Goal: Transaction & Acquisition: Book appointment/travel/reservation

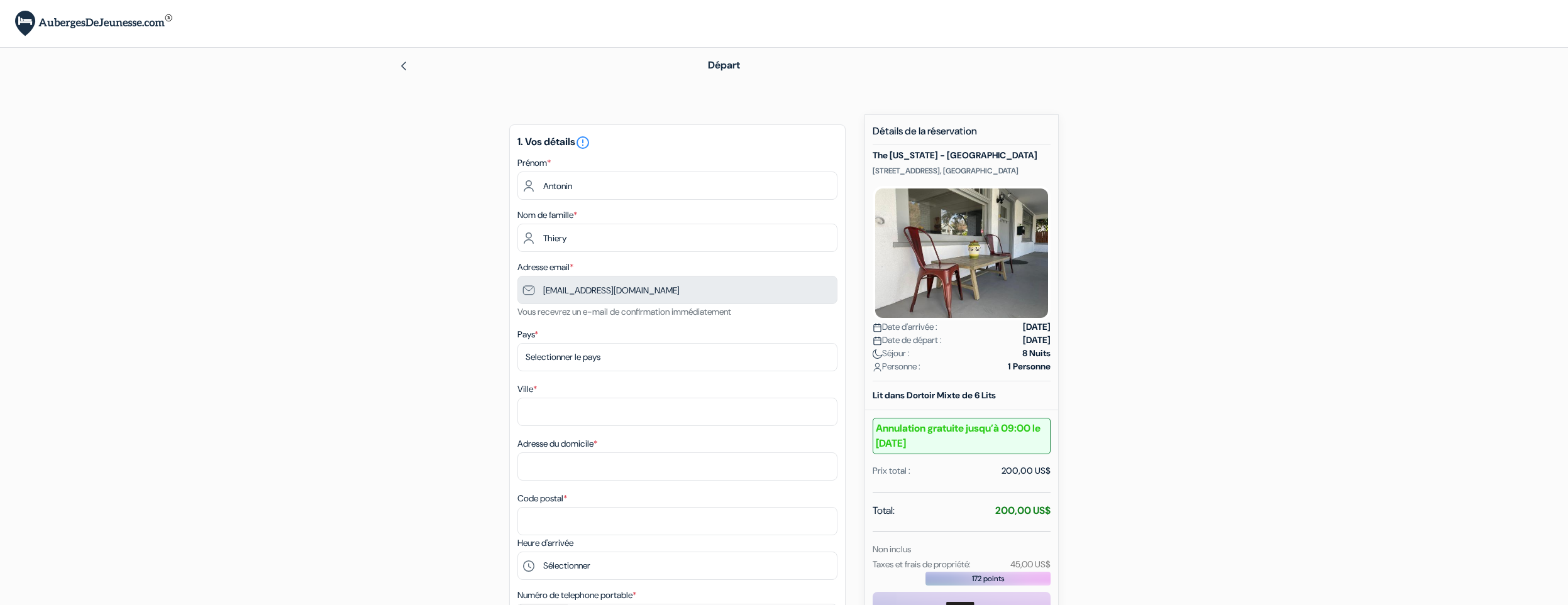
type input "7 78 66 46 75"
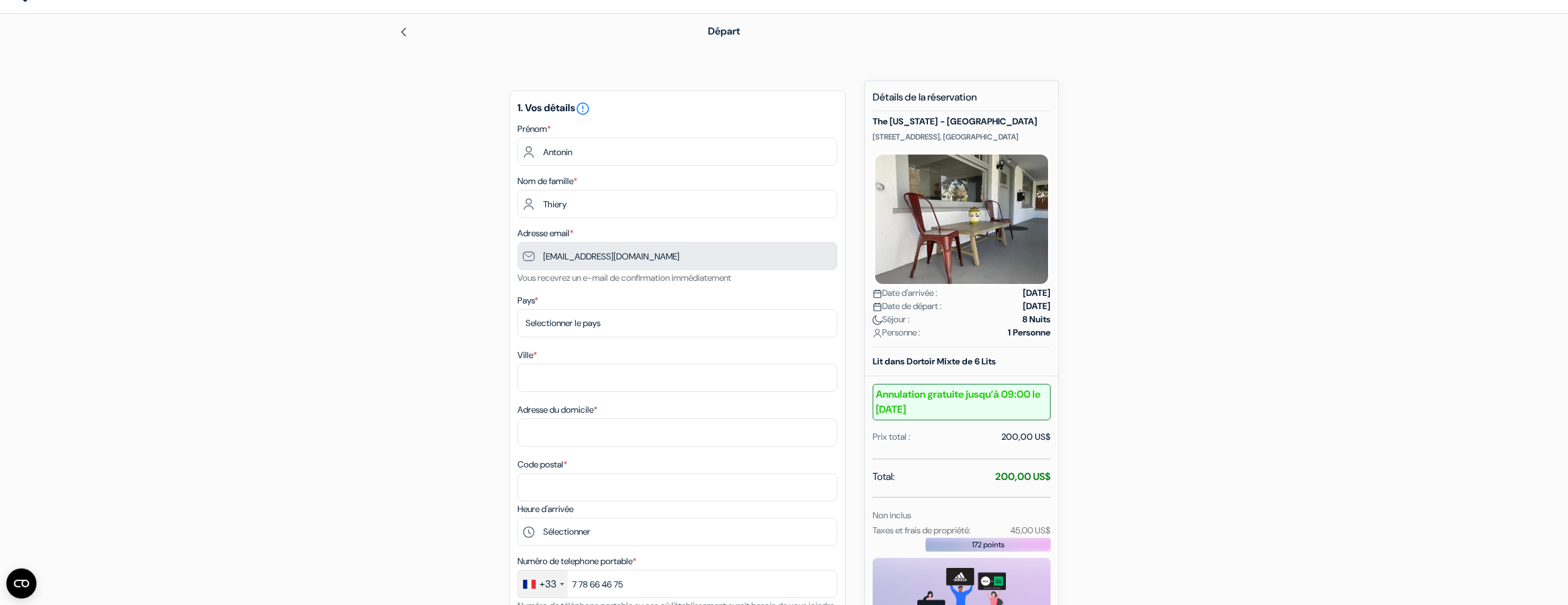
scroll to position [87, 0]
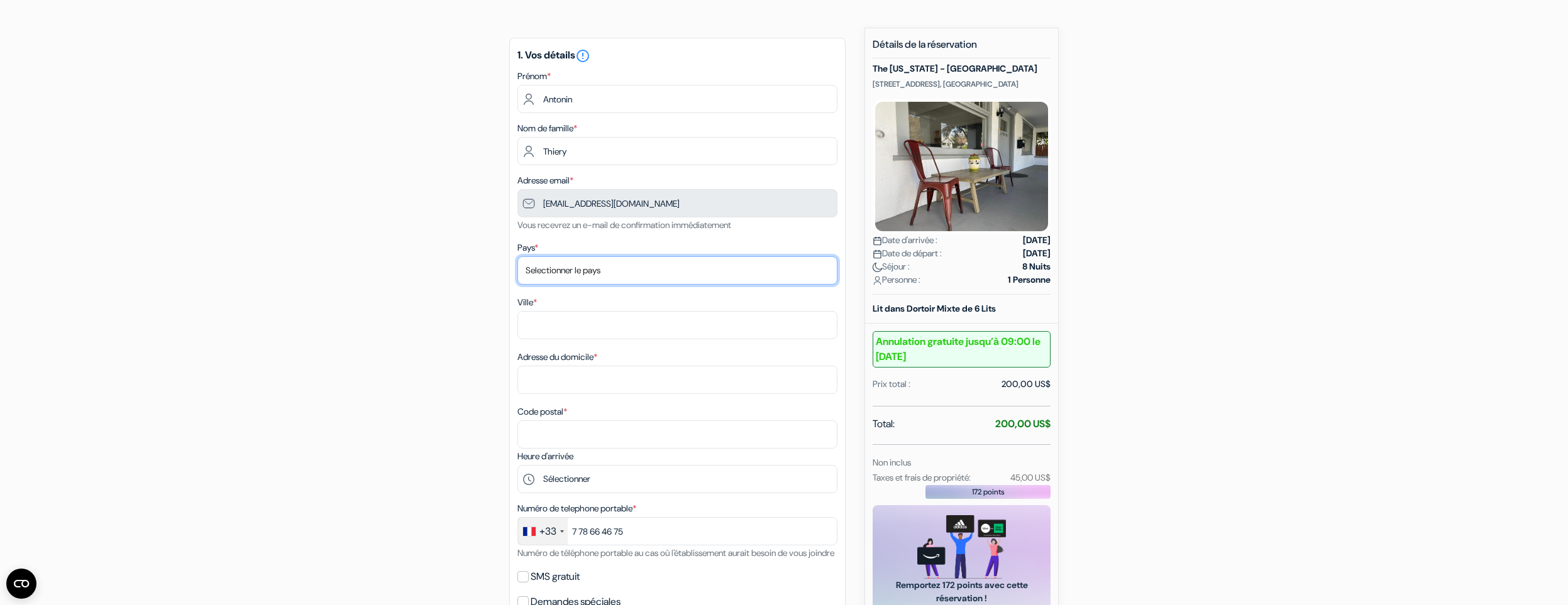
select select "fr"
click option "France" at bounding box center [0, 0] width 0 height 0
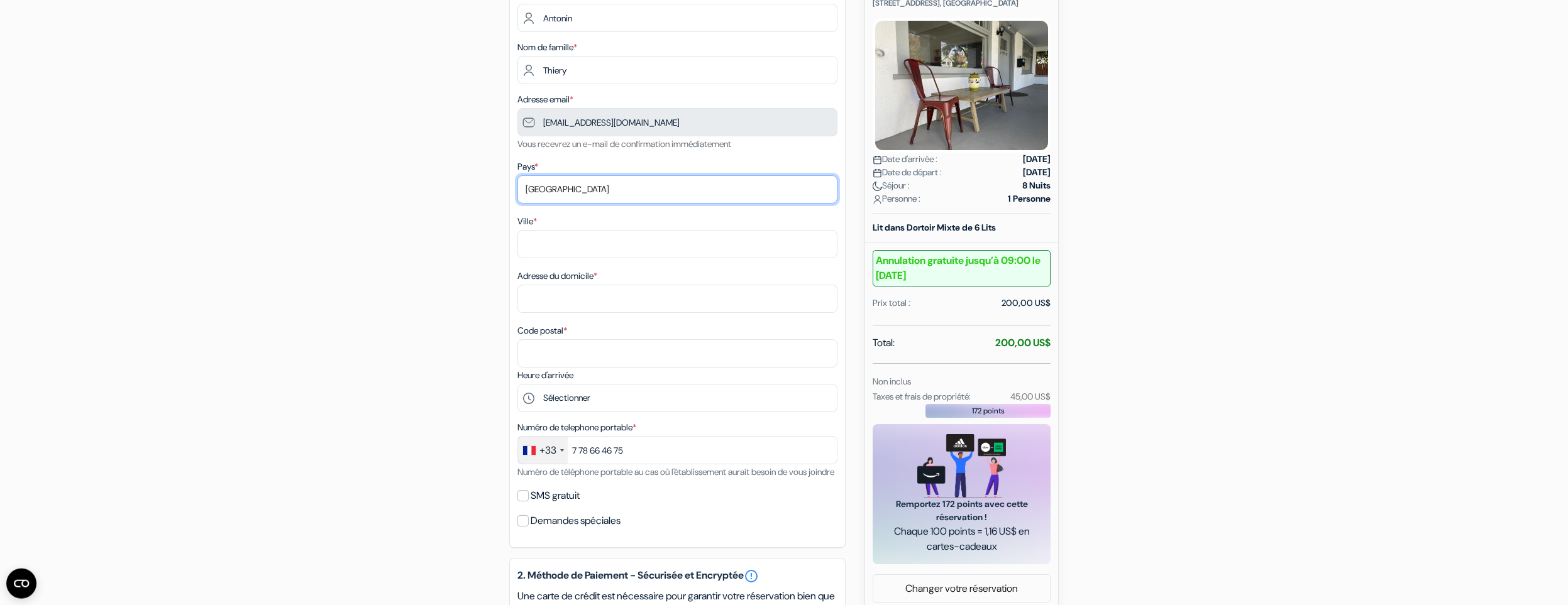
scroll to position [173, 0]
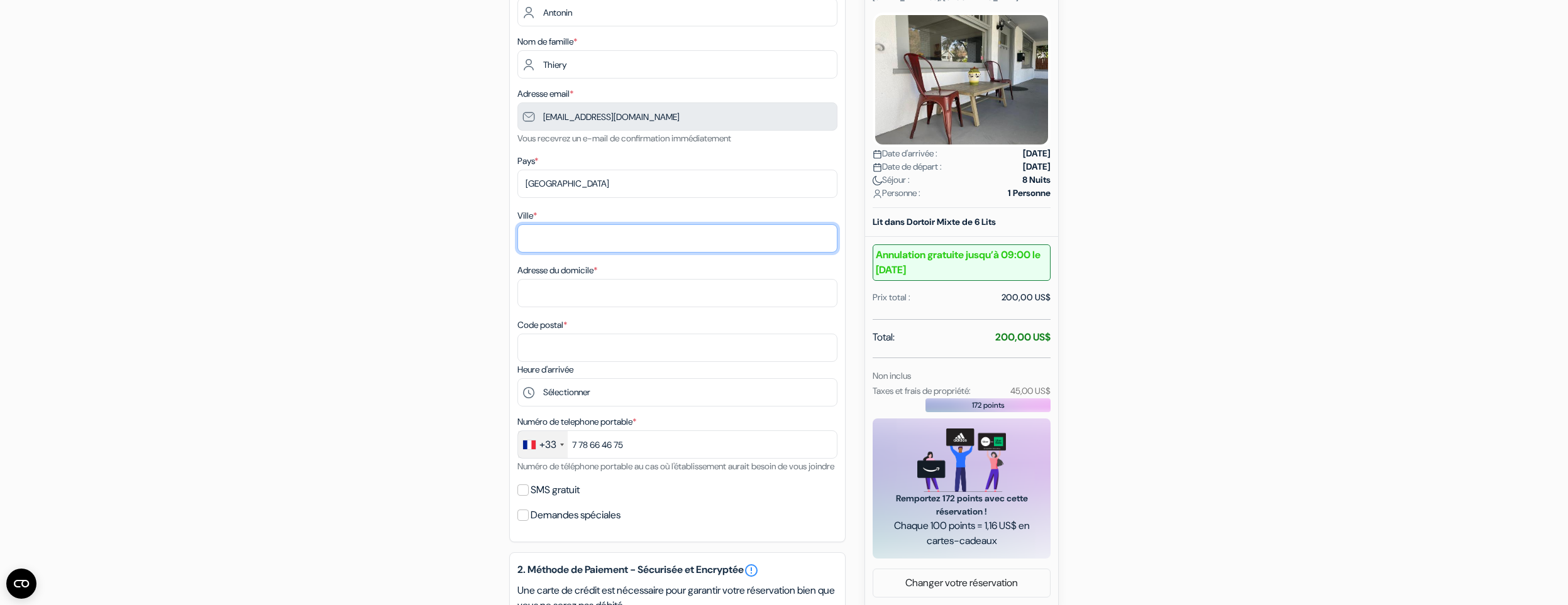
click at [572, 234] on input "Ville *" at bounding box center [677, 238] width 320 height 28
type input "Plombières-les-bains"
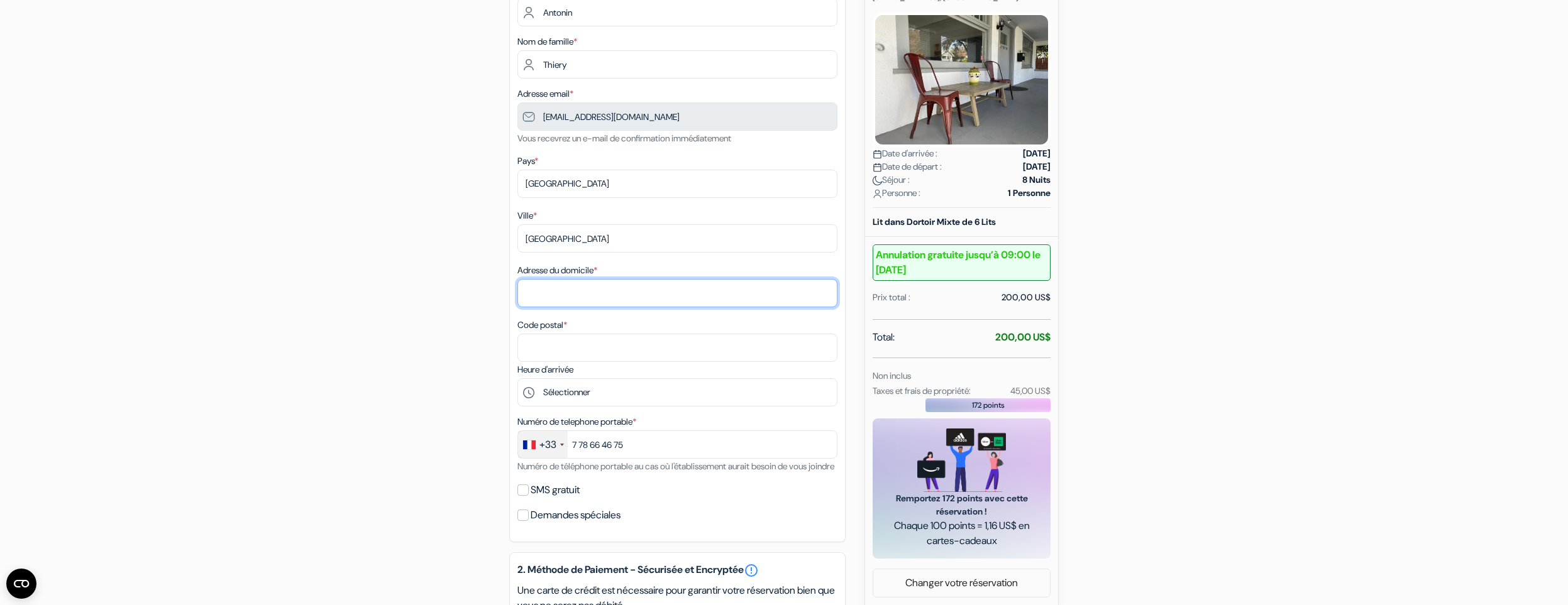
click at [586, 297] on input "Adresse du domicile *" at bounding box center [677, 293] width 320 height 28
type input "2217 Les Arpents"
click at [429, 331] on div "add_box The California - Hollywood 1807 North Van Ness Avenue Hollywood, Los An…" at bounding box center [784, 481] width 830 height 1080
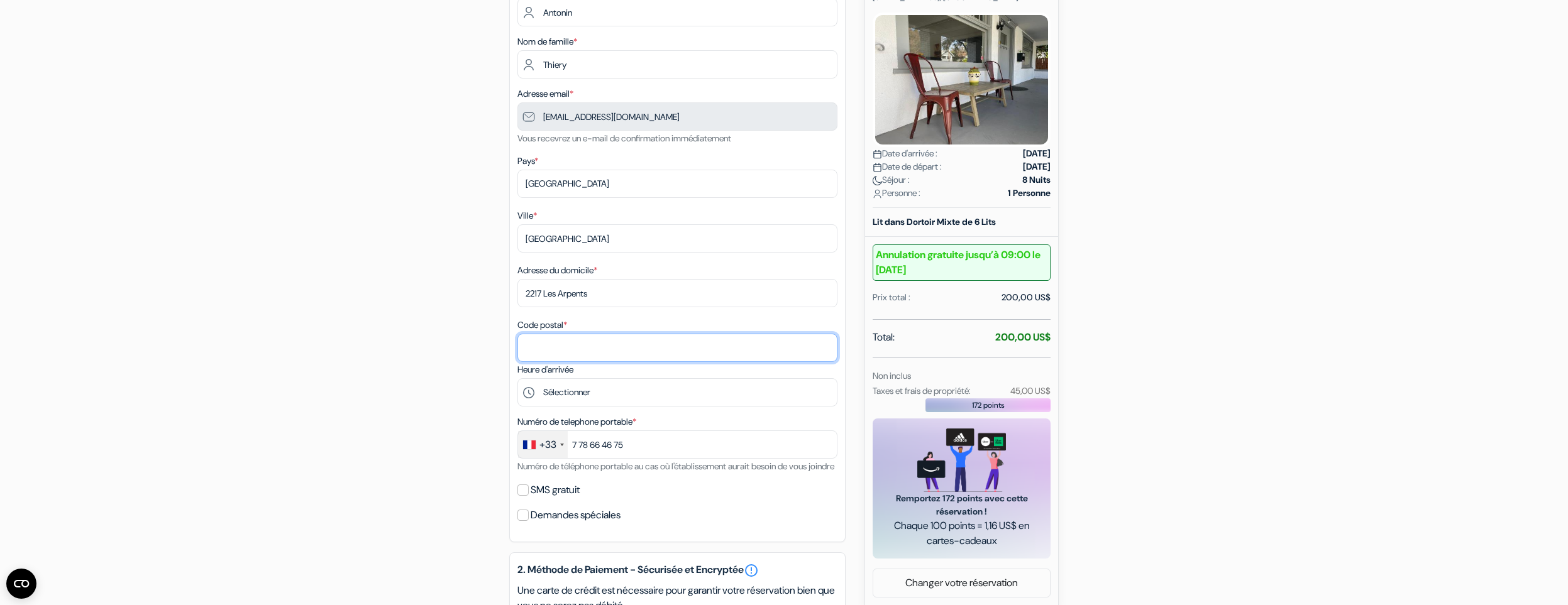
click at [531, 355] on input "Code postal *" at bounding box center [677, 348] width 320 height 28
type input "88370"
click at [443, 358] on div "add_box The California - Hollywood 1807 North Van Ness Avenue Hollywood, Los An…" at bounding box center [784, 481] width 830 height 1080
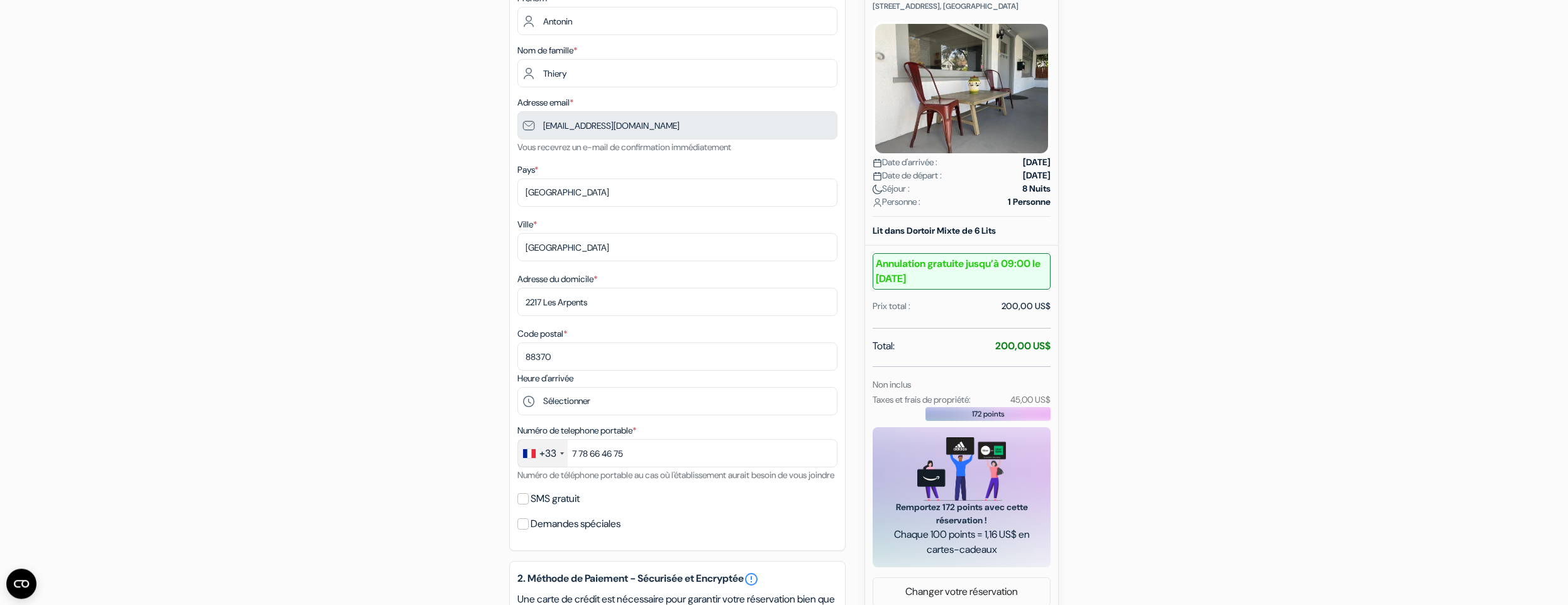
scroll to position [87, 0]
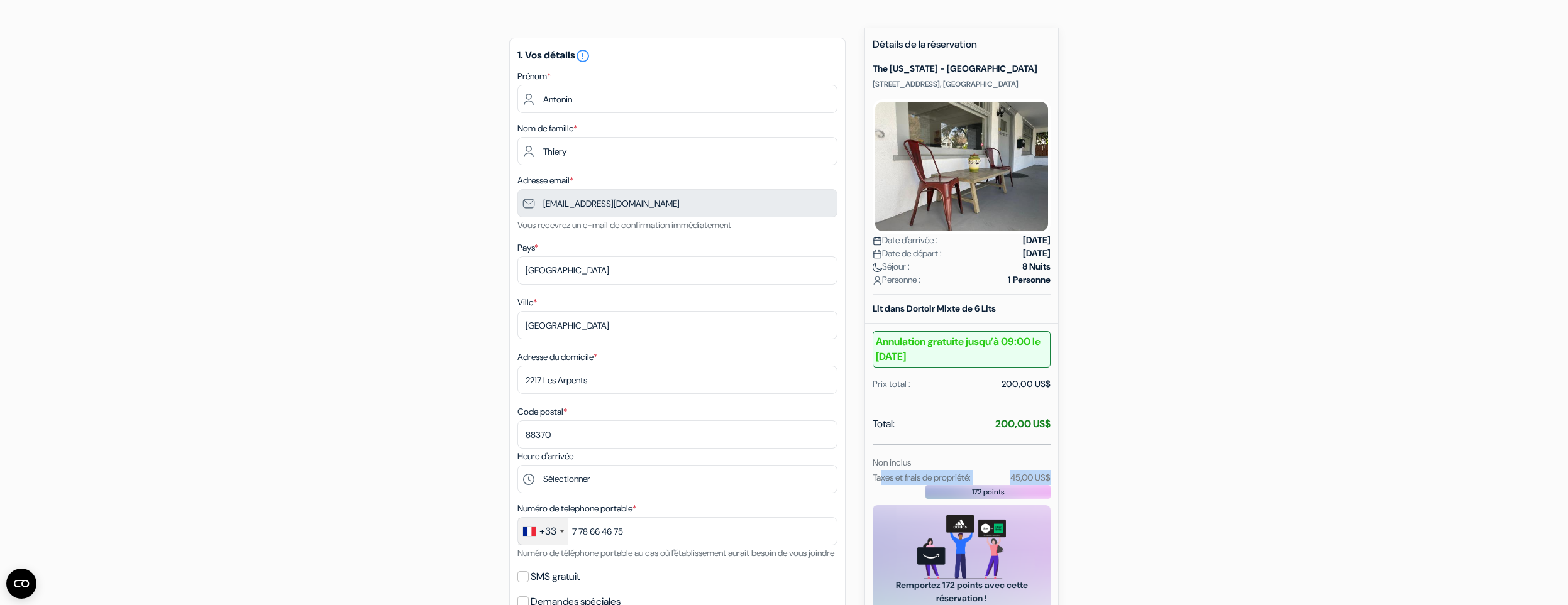
drag, startPoint x: 892, startPoint y: 490, endPoint x: 1055, endPoint y: 489, distance: 163.0
click at [1054, 485] on div "Taxes et frais de propriété: 45,00 US$" at bounding box center [961, 478] width 193 height 15
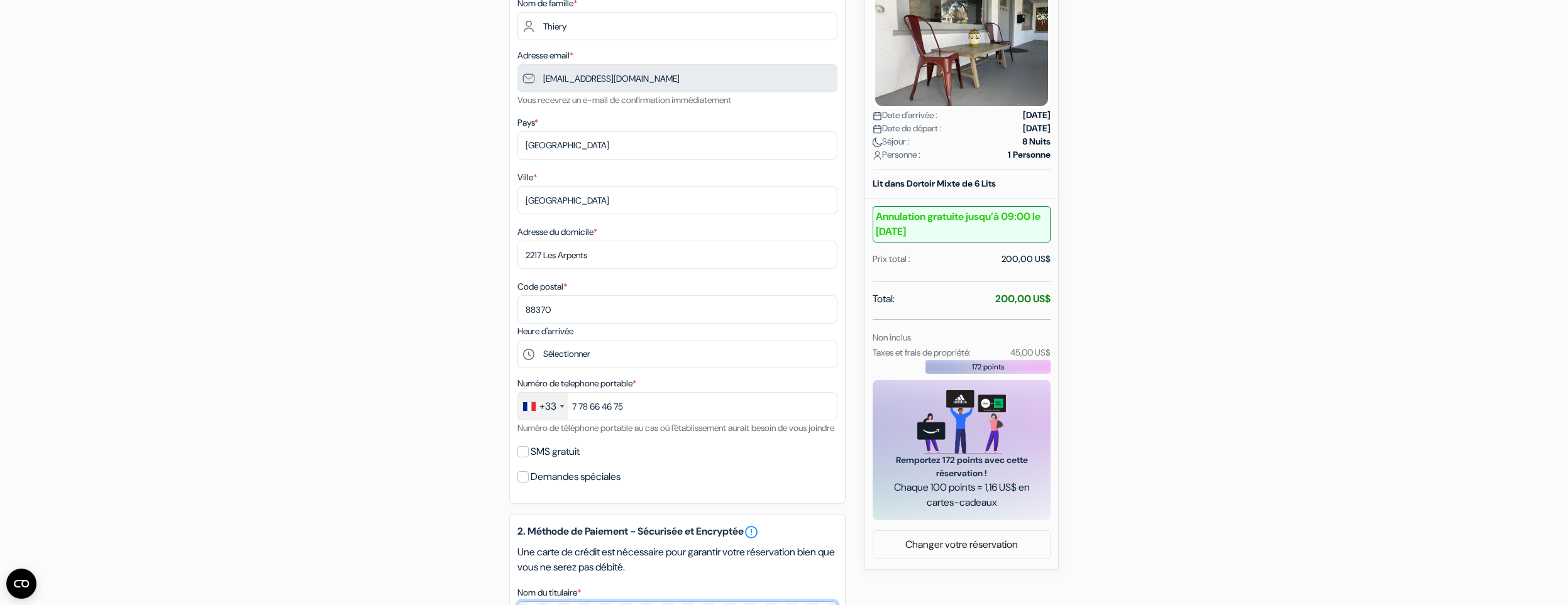
scroll to position [261, 0]
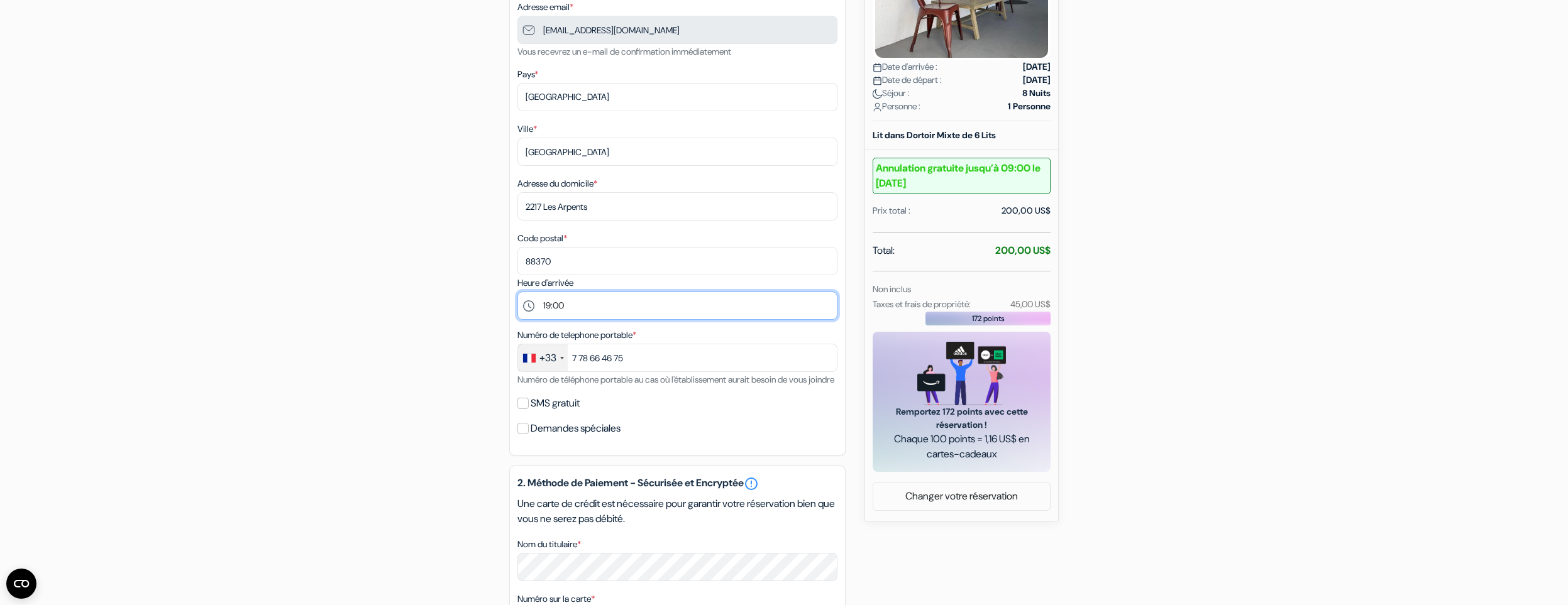
click option "19:00" at bounding box center [0, 0] width 0 height 0
click at [517, 291] on select "Sélectionner 13:00 14:00 15:00 16:00 17:00 18:00 19:00 20:00 21:00 22:00" at bounding box center [677, 305] width 320 height 28
click option "13:00" at bounding box center [0, 0] width 0 height 0
click at [517, 291] on select "Sélectionner 13:00 14:00 15:00 16:00 17:00 18:00 19:00 20:00 21:00 22:00" at bounding box center [677, 305] width 320 height 28
click option "19:00" at bounding box center [0, 0] width 0 height 0
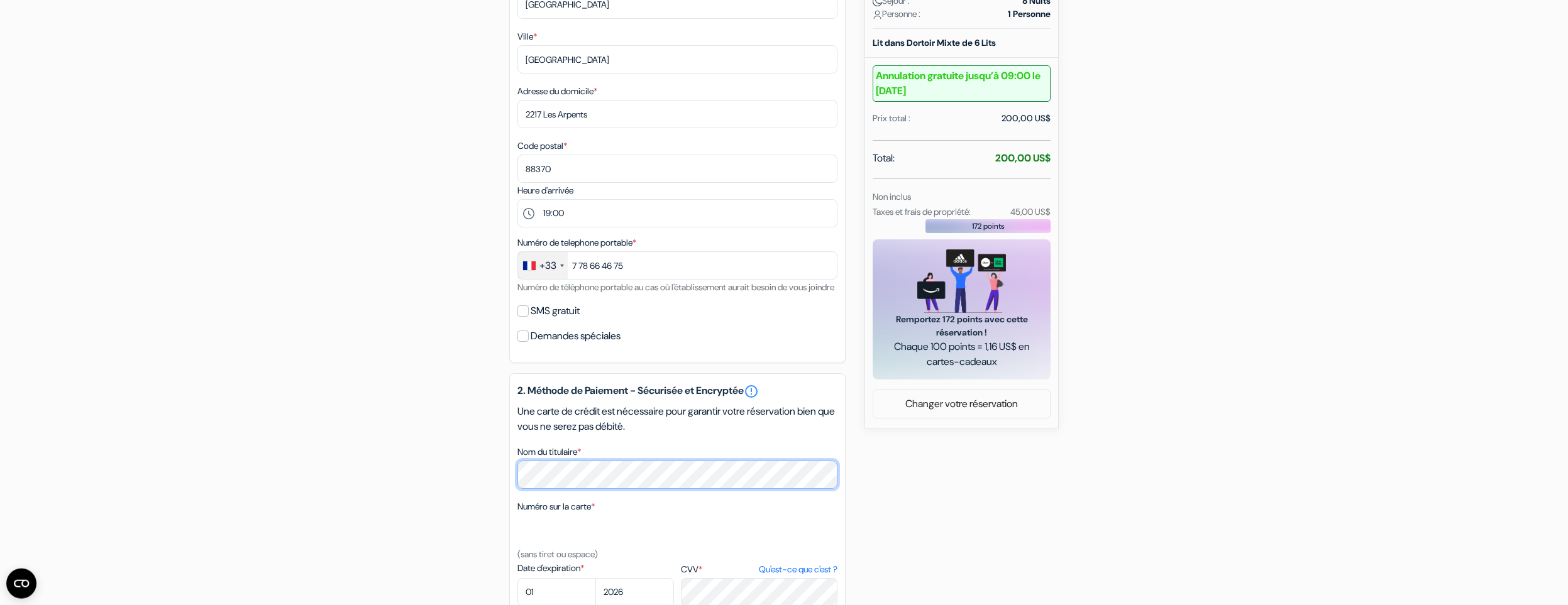
scroll to position [347, 0]
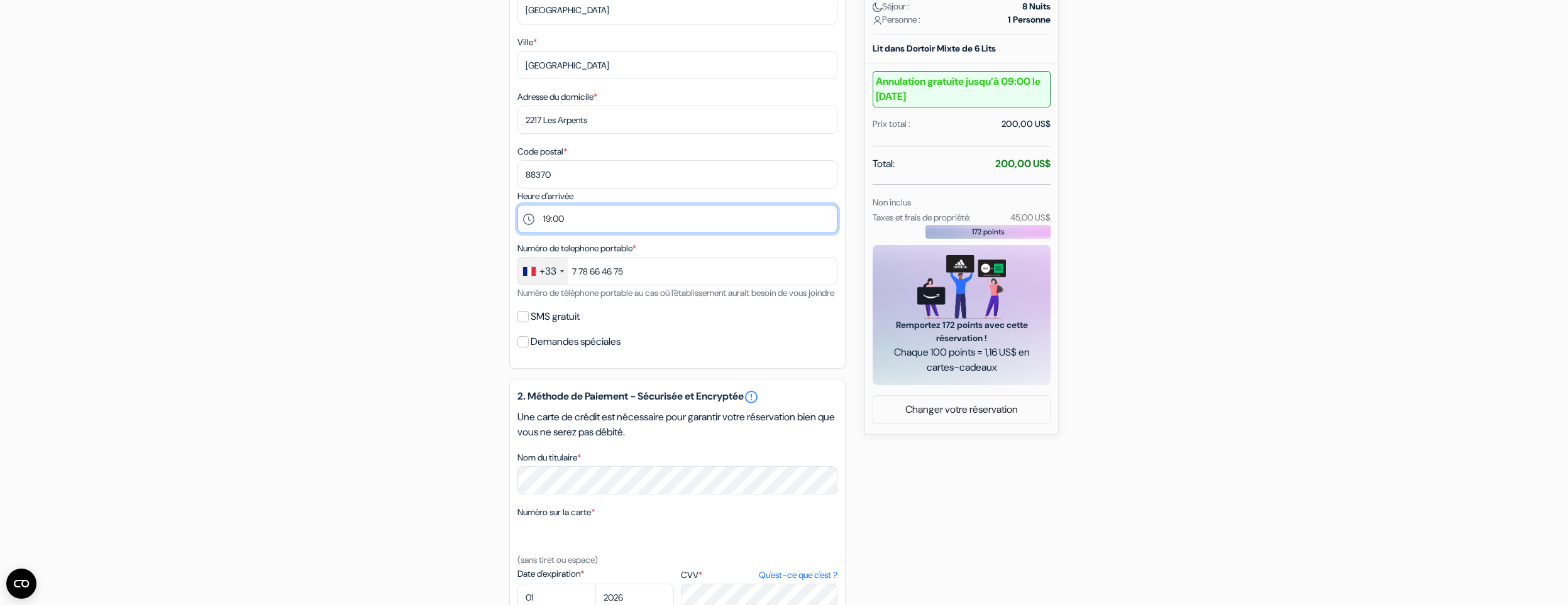
click at [517, 205] on select "Sélectionner 13:00 14:00 15:00 16:00 17:00 18:00 19:00 20:00 21:00 22:00" at bounding box center [677, 219] width 320 height 28
select select "13"
click option "13:00" at bounding box center [0, 0] width 0 height 0
click at [341, 289] on form "Départ add_box The California - Hollywood 1807 North Van Ness Avenue Hollywood,…" at bounding box center [784, 258] width 1568 height 1115
click at [612, 534] on div "Numéro sur la carte * (sans tiret ou espace)" at bounding box center [677, 537] width 320 height 63
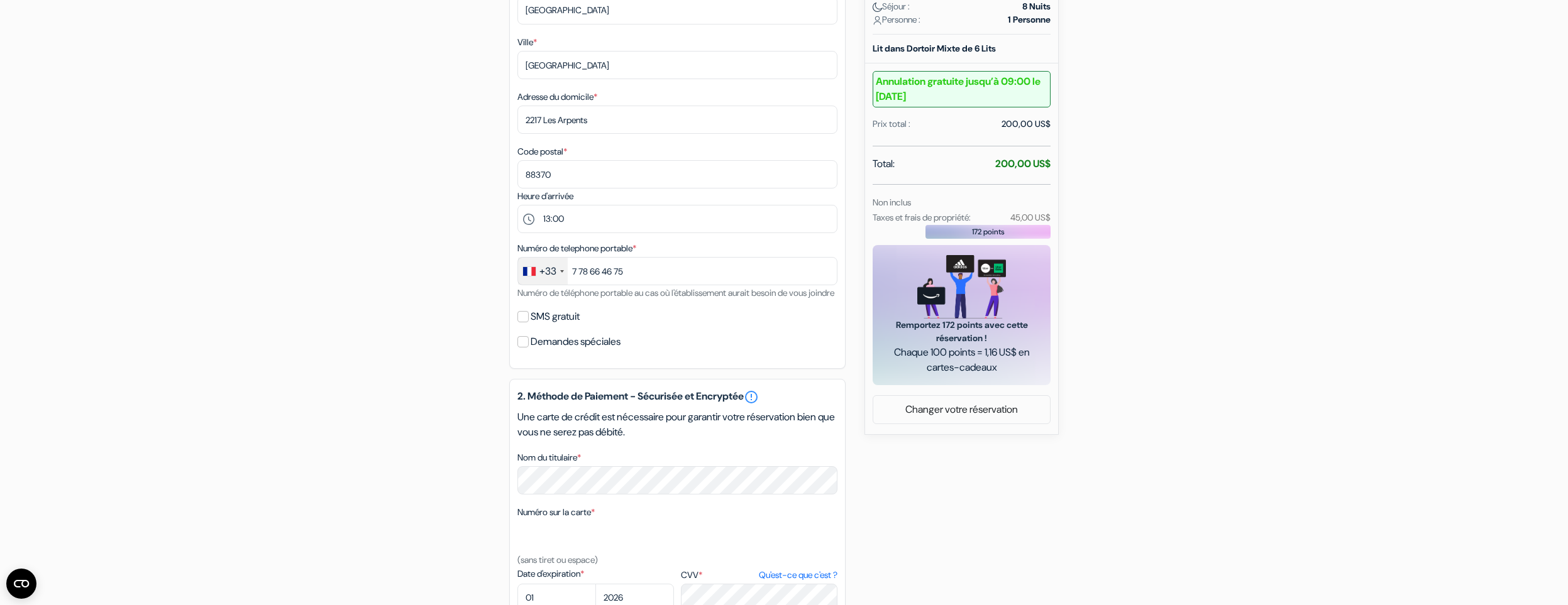
click at [386, 469] on div "add_box The California - Hollywood 1807 North Van Ness Avenue Hollywood, Los An…" at bounding box center [784, 308] width 830 height 1080
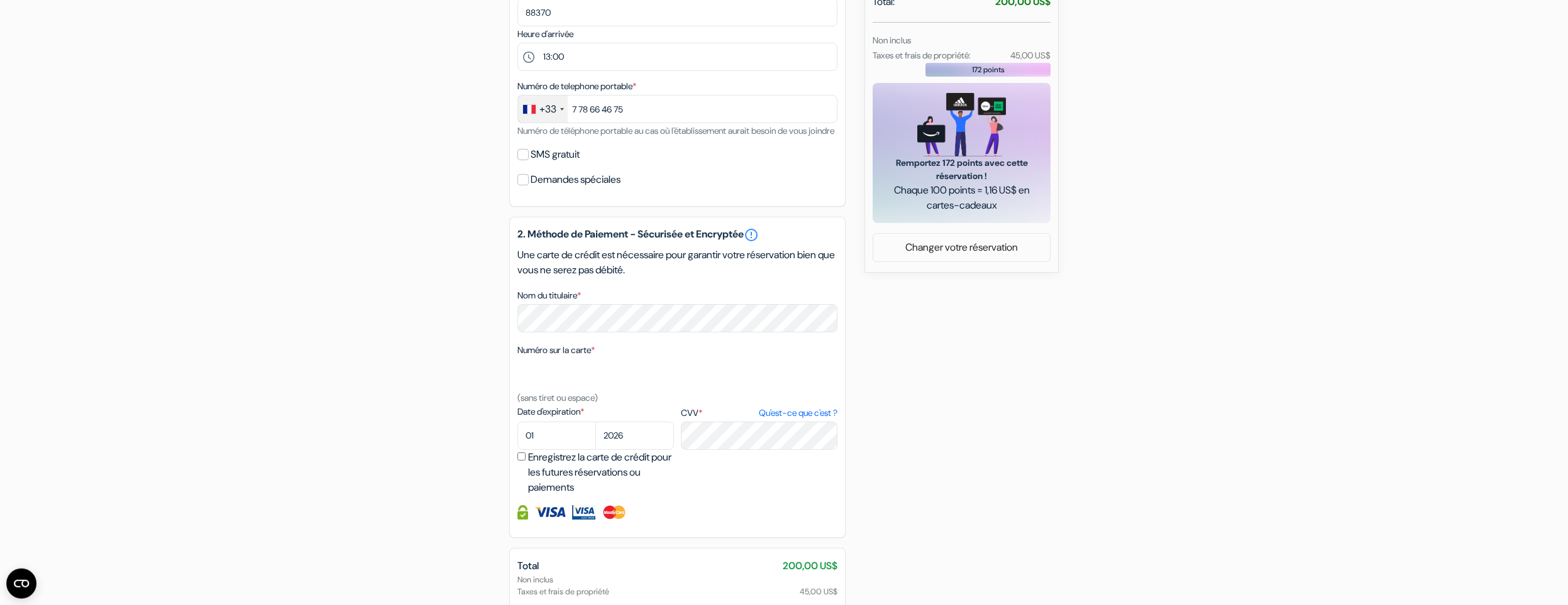
scroll to position [520, 0]
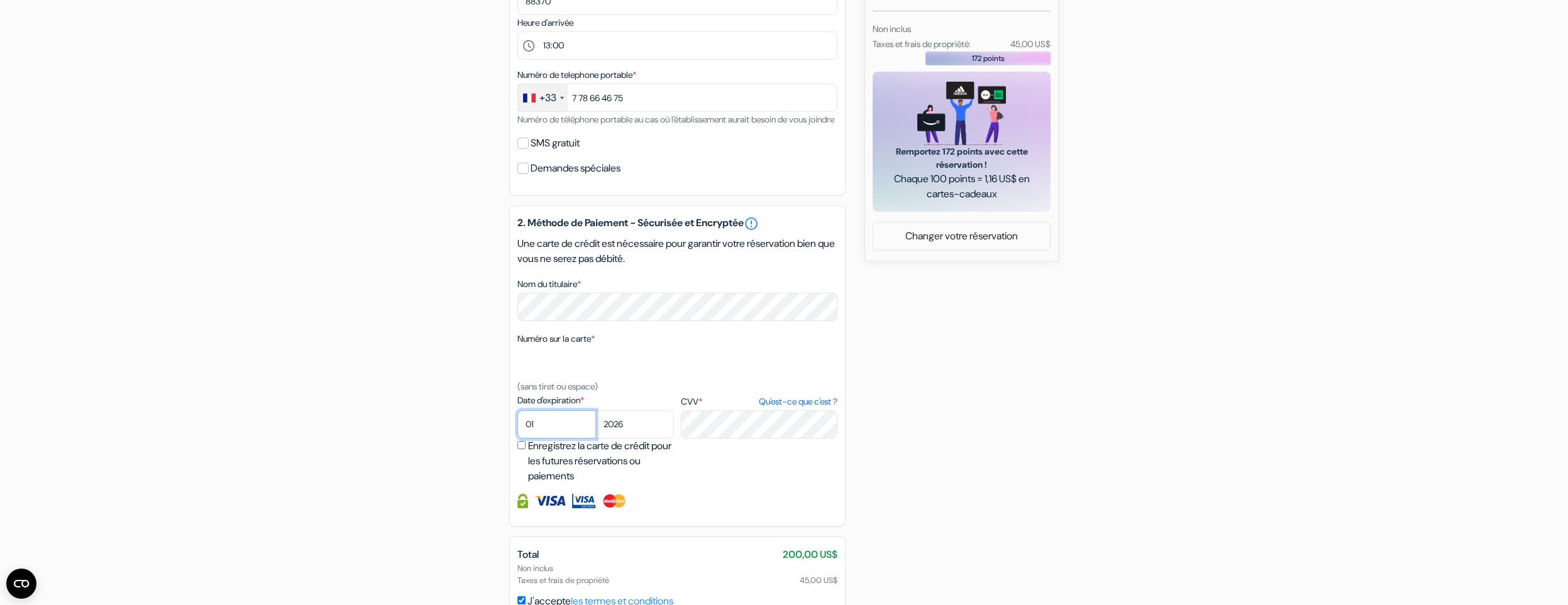
click at [517, 410] on select "01 02 03 04 05 06 07 08 09 10 11 12" at bounding box center [556, 424] width 79 height 28
select select "12"
click option "12" at bounding box center [0, 0] width 0 height 0
click at [596, 410] on select "2025 2026 2027 2028 2029 2030 2031 2032 2033 2034 2035 2036 2037 2038 2039 2040…" at bounding box center [635, 424] width 79 height 28
select select "2025"
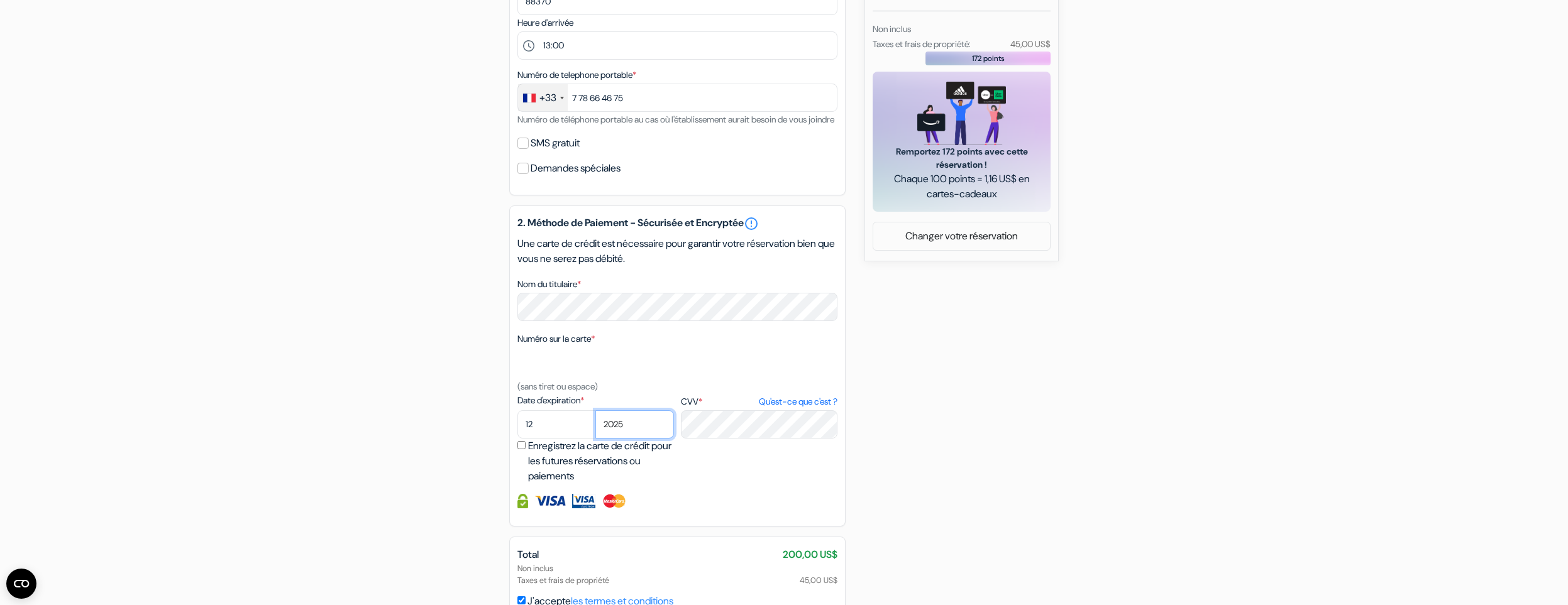
click option "2025" at bounding box center [0, 0] width 0 height 0
click at [315, 394] on form "Départ add_box The California - Hollywood 1807 North Van Ness Avenue Hollywood,…" at bounding box center [784, 85] width 1568 height 1115
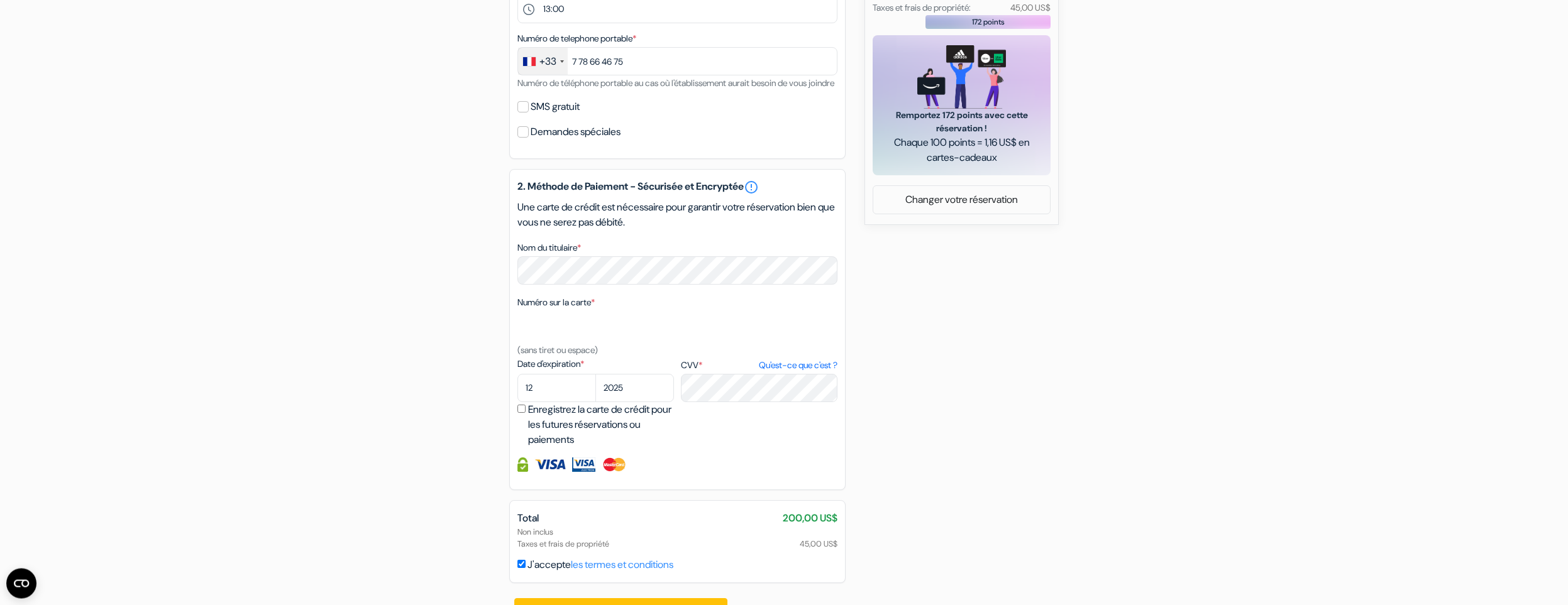
scroll to position [604, 0]
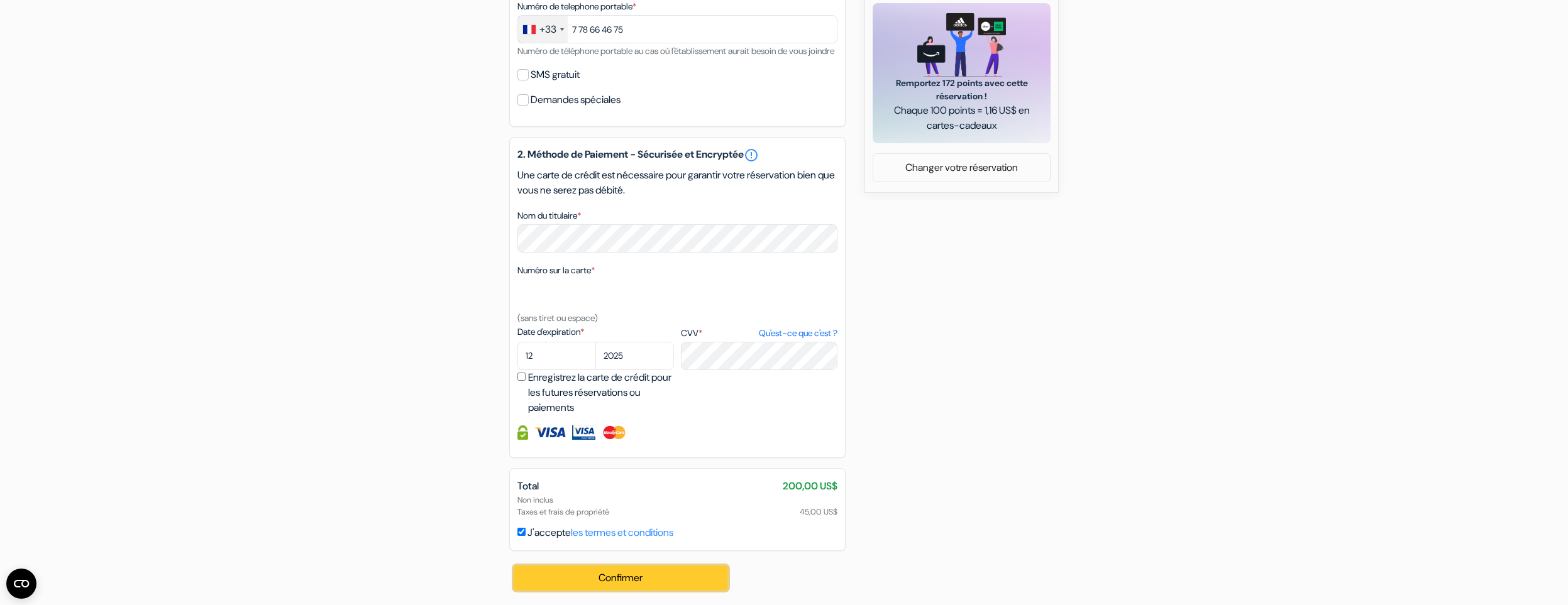
click at [596, 581] on button "Confirmer Loading..." at bounding box center [620, 579] width 213 height 24
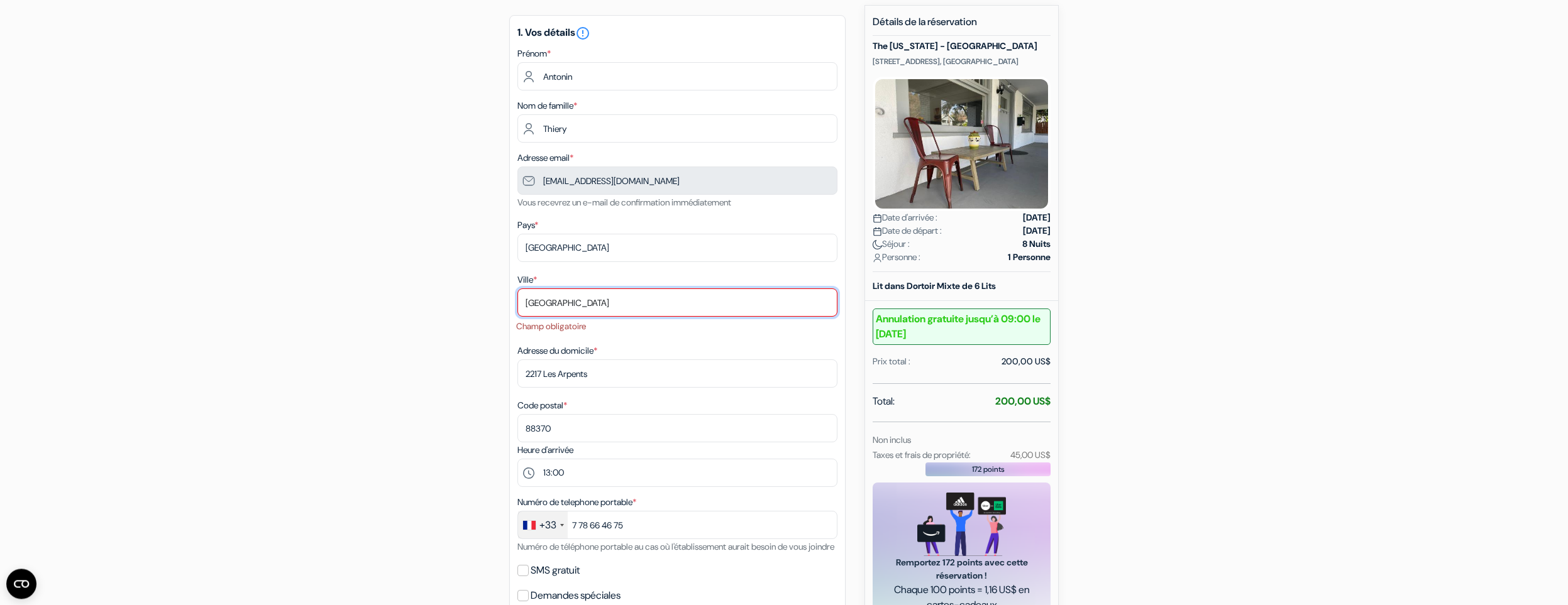
click at [624, 302] on input "Plombières-les-bains" at bounding box center [677, 302] width 320 height 28
click at [223, 377] on form "Départ add_box The California - Hollywood 1807 North Van Ness Avenue Hollywood,…" at bounding box center [784, 504] width 1568 height 1132
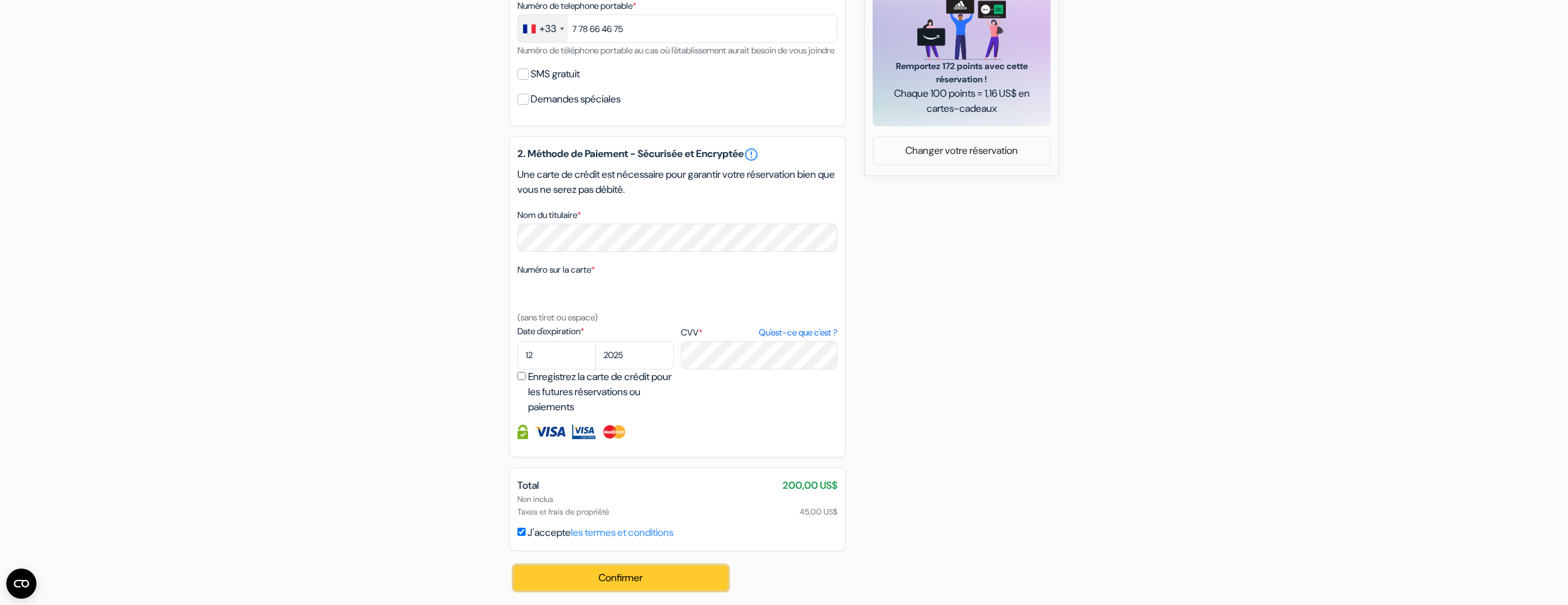
click at [651, 578] on button "Confirmer Loading..." at bounding box center [620, 579] width 213 height 24
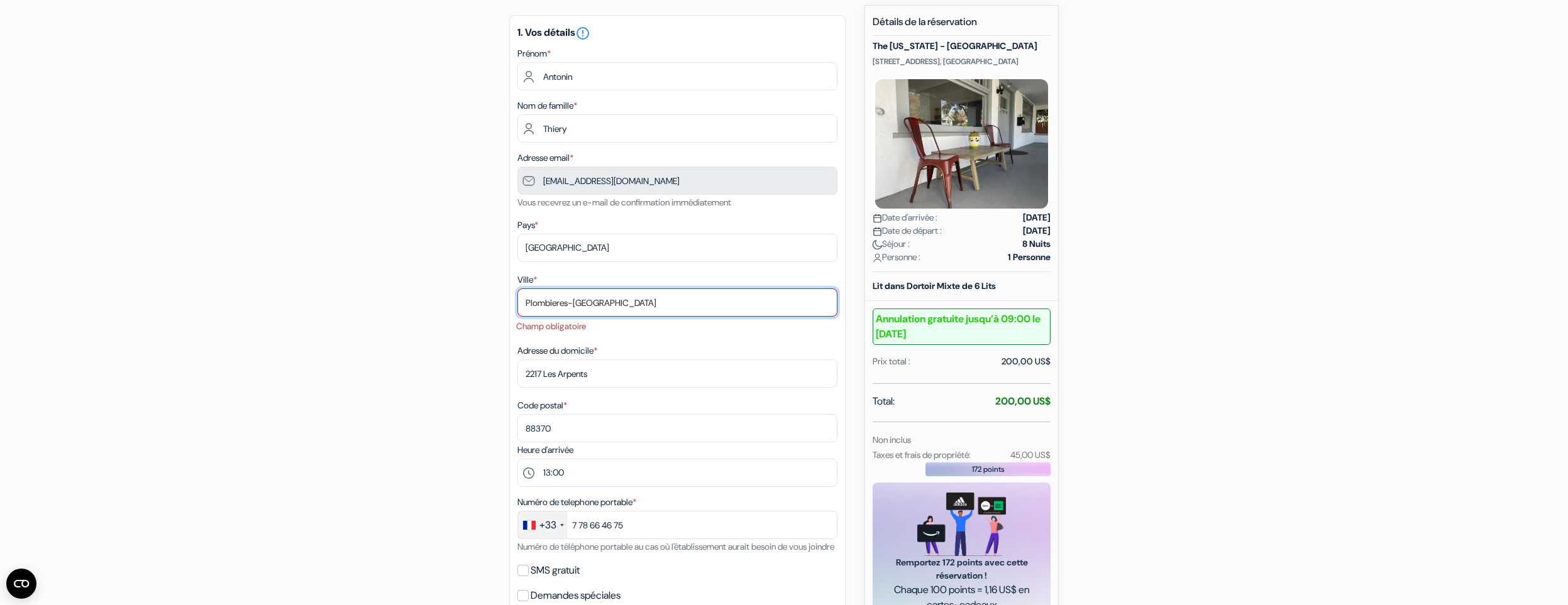
drag, startPoint x: 648, startPoint y: 302, endPoint x: 572, endPoint y: 302, distance: 76.0
click at [572, 302] on input "Plombieres-les-bains" at bounding box center [677, 302] width 320 height 28
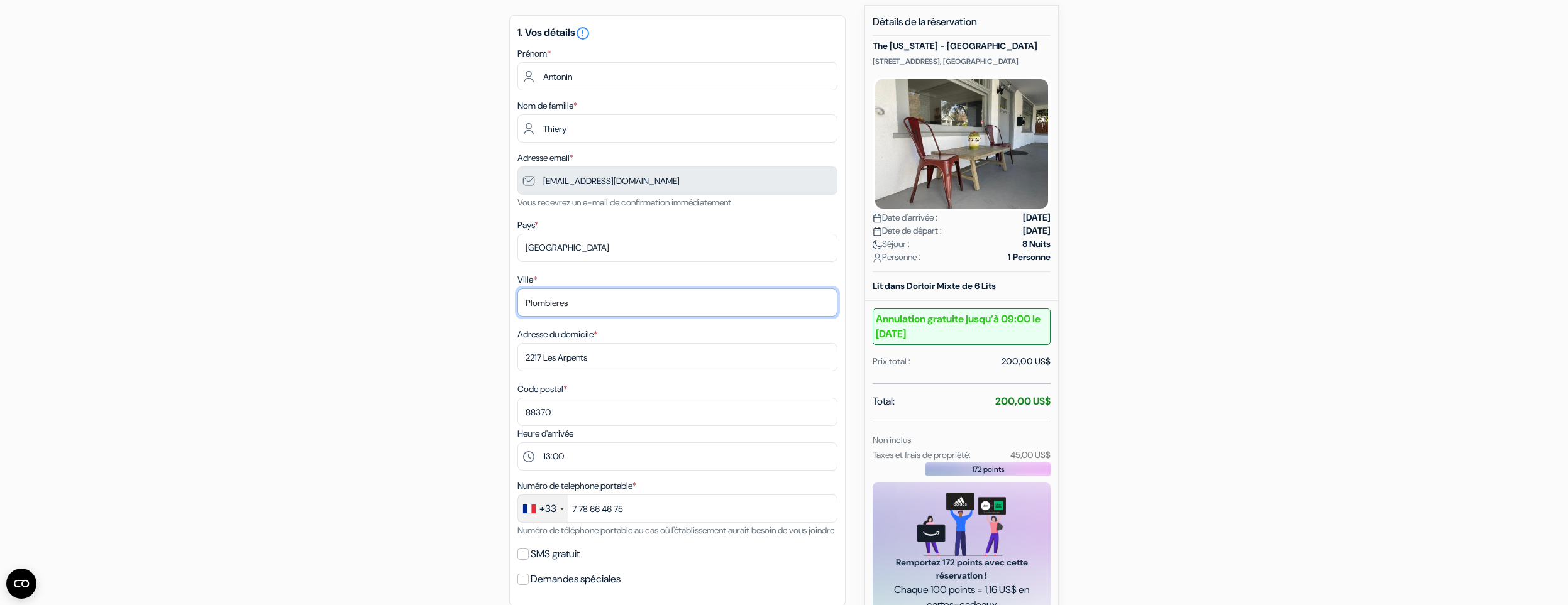
type input "Plombieres"
click at [286, 296] on form "Départ add_box The California - Hollywood 1807 North Van Ness Avenue Hollywood,…" at bounding box center [784, 496] width 1568 height 1115
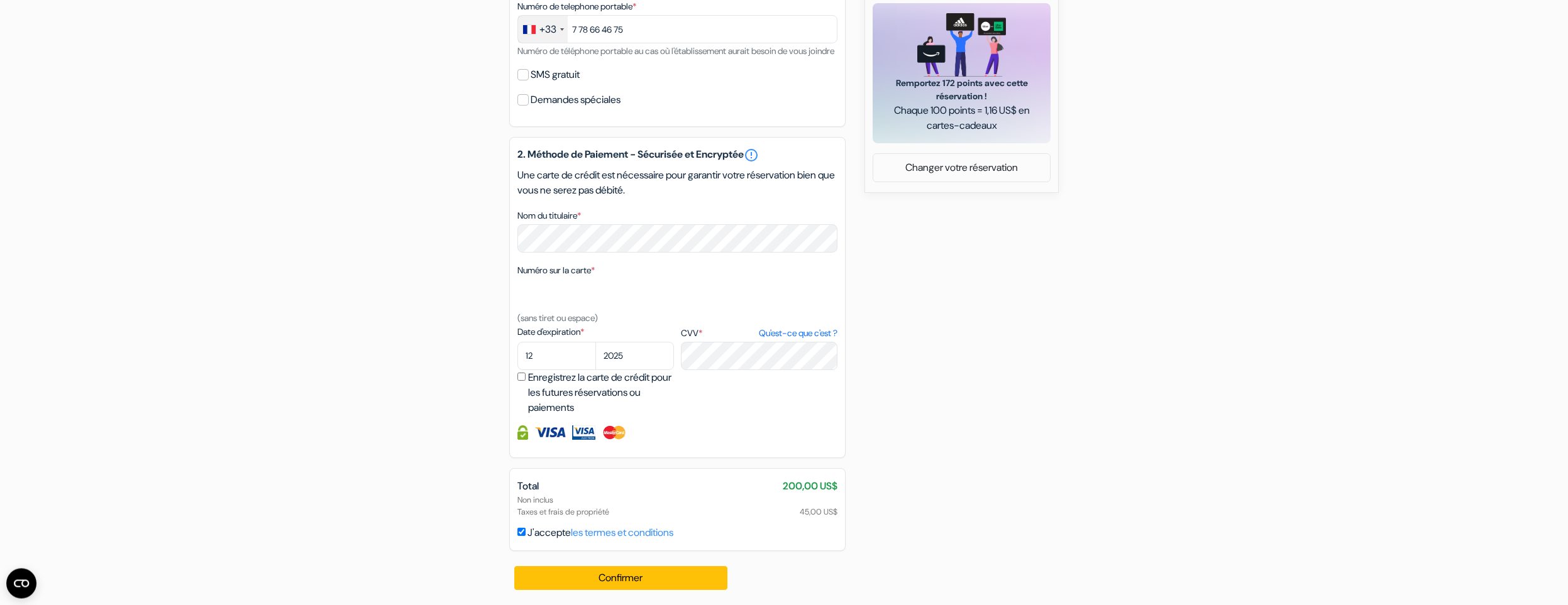
scroll to position [604, 0]
click at [635, 590] on button "Confirmer Loading..." at bounding box center [620, 579] width 213 height 24
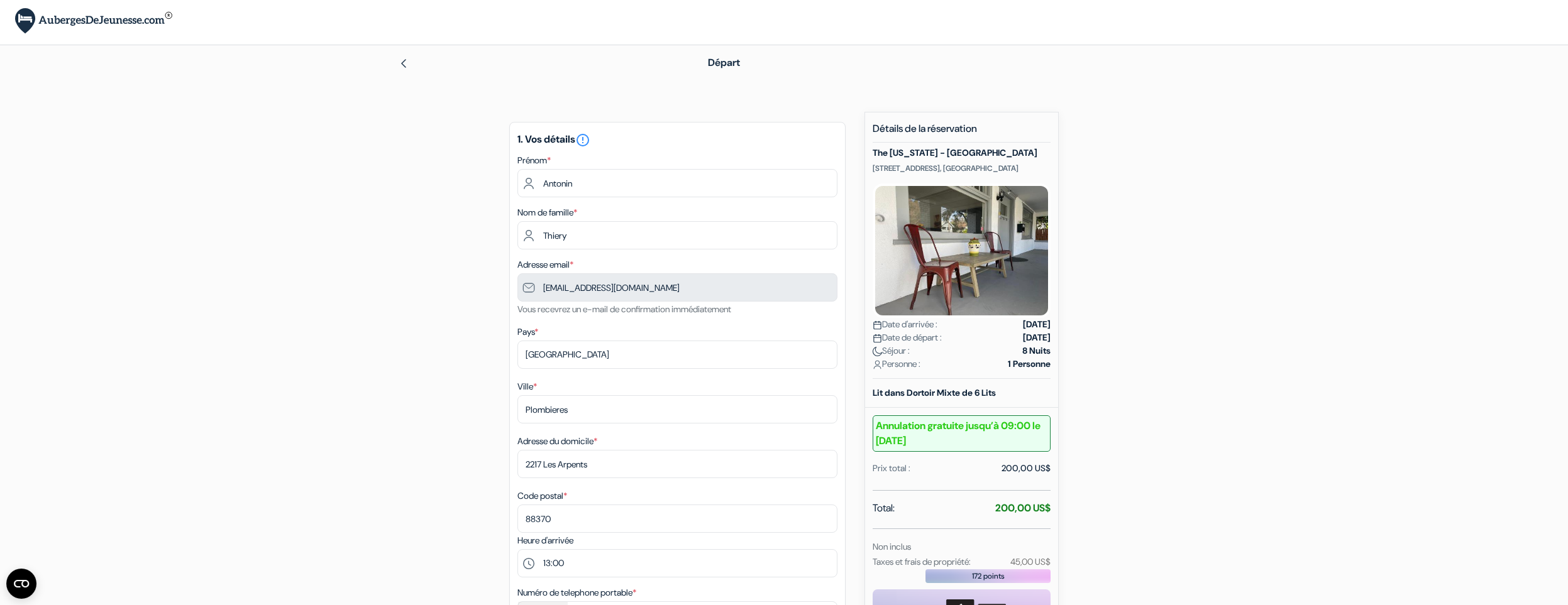
scroll to position [0, 0]
